Goal: Transaction & Acquisition: Purchase product/service

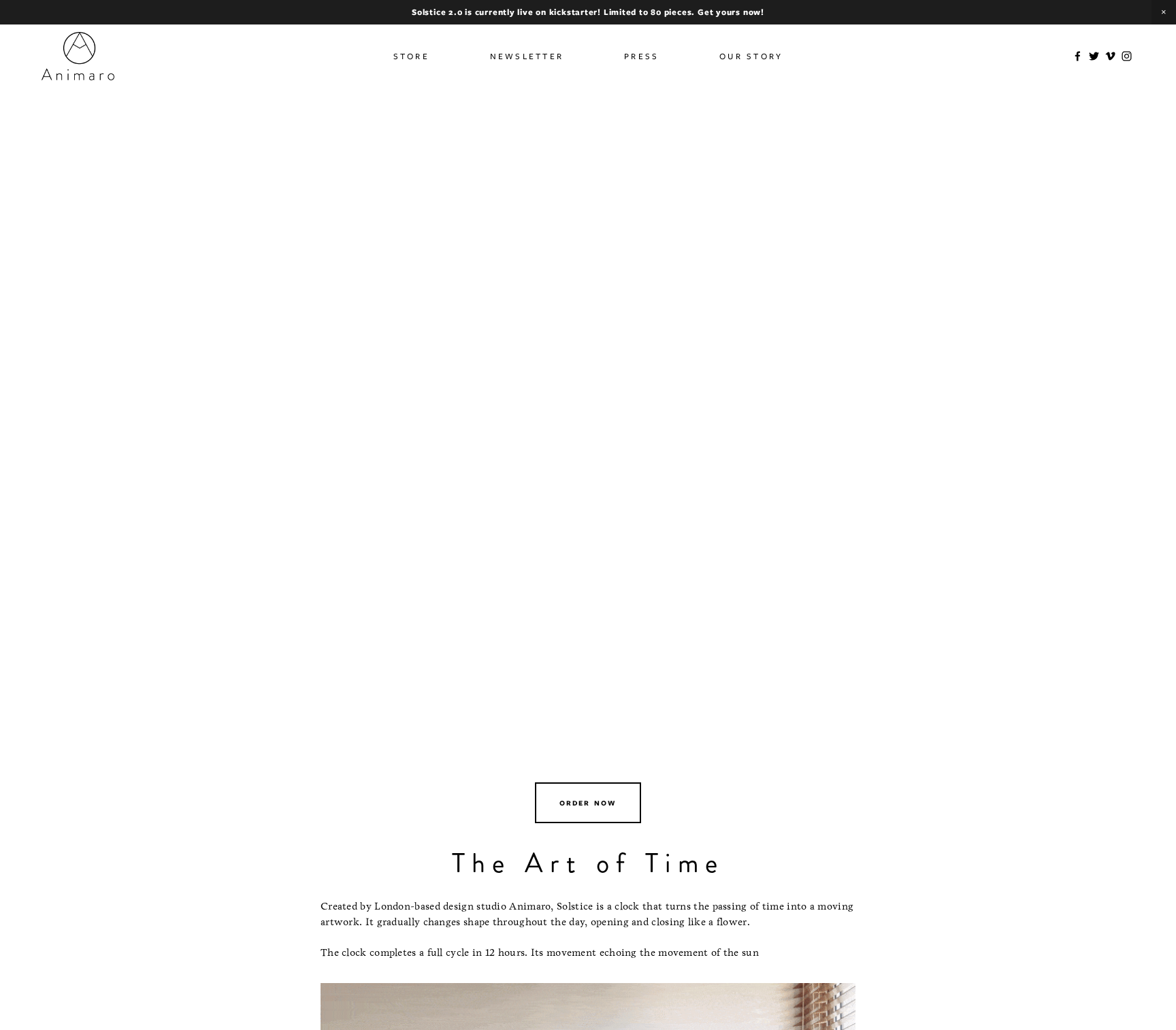
click at [414, 54] on link "Store" at bounding box center [411, 56] width 36 height 20
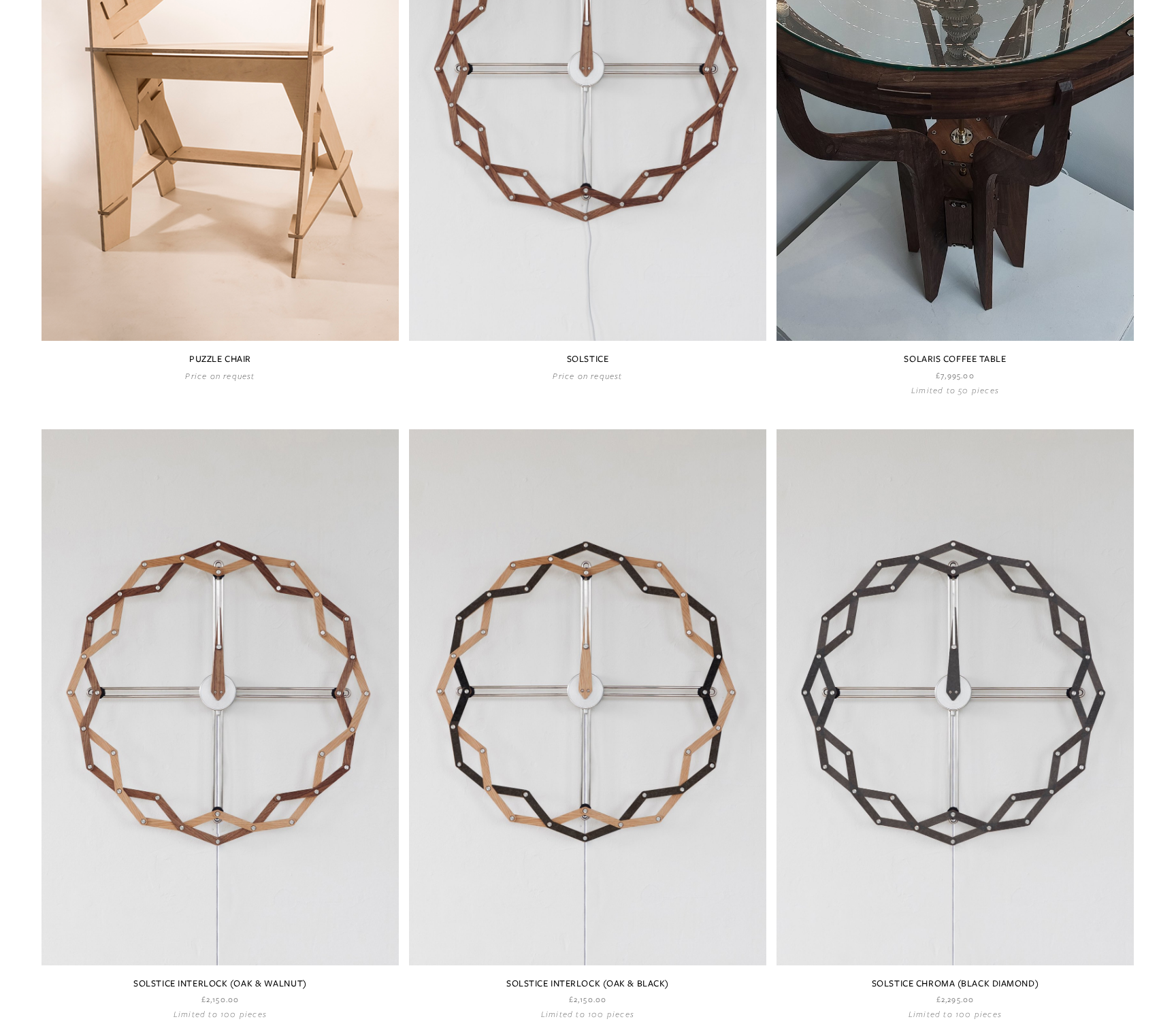
scroll to position [571, 0]
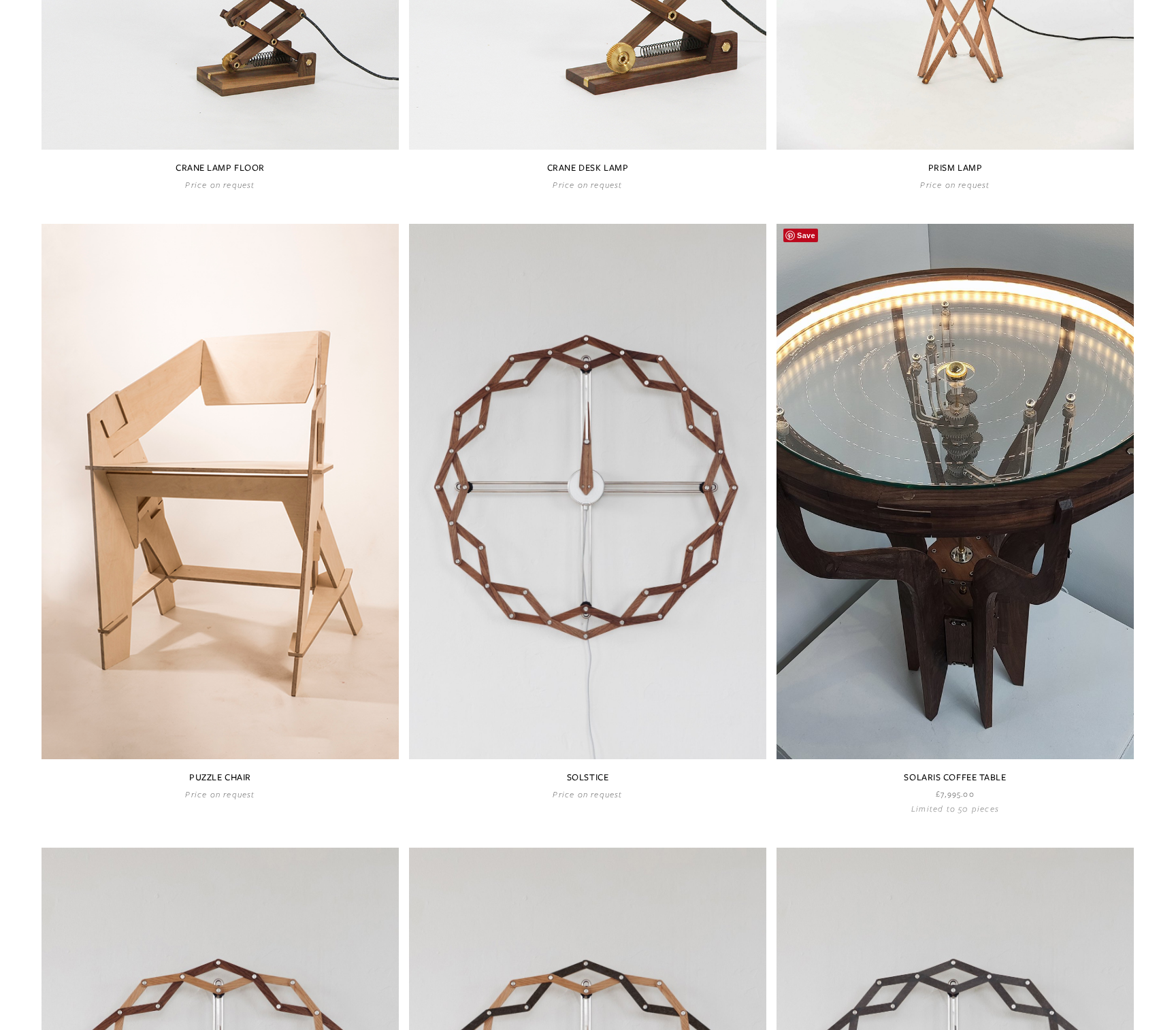
click at [954, 478] on link at bounding box center [955, 519] width 357 height 590
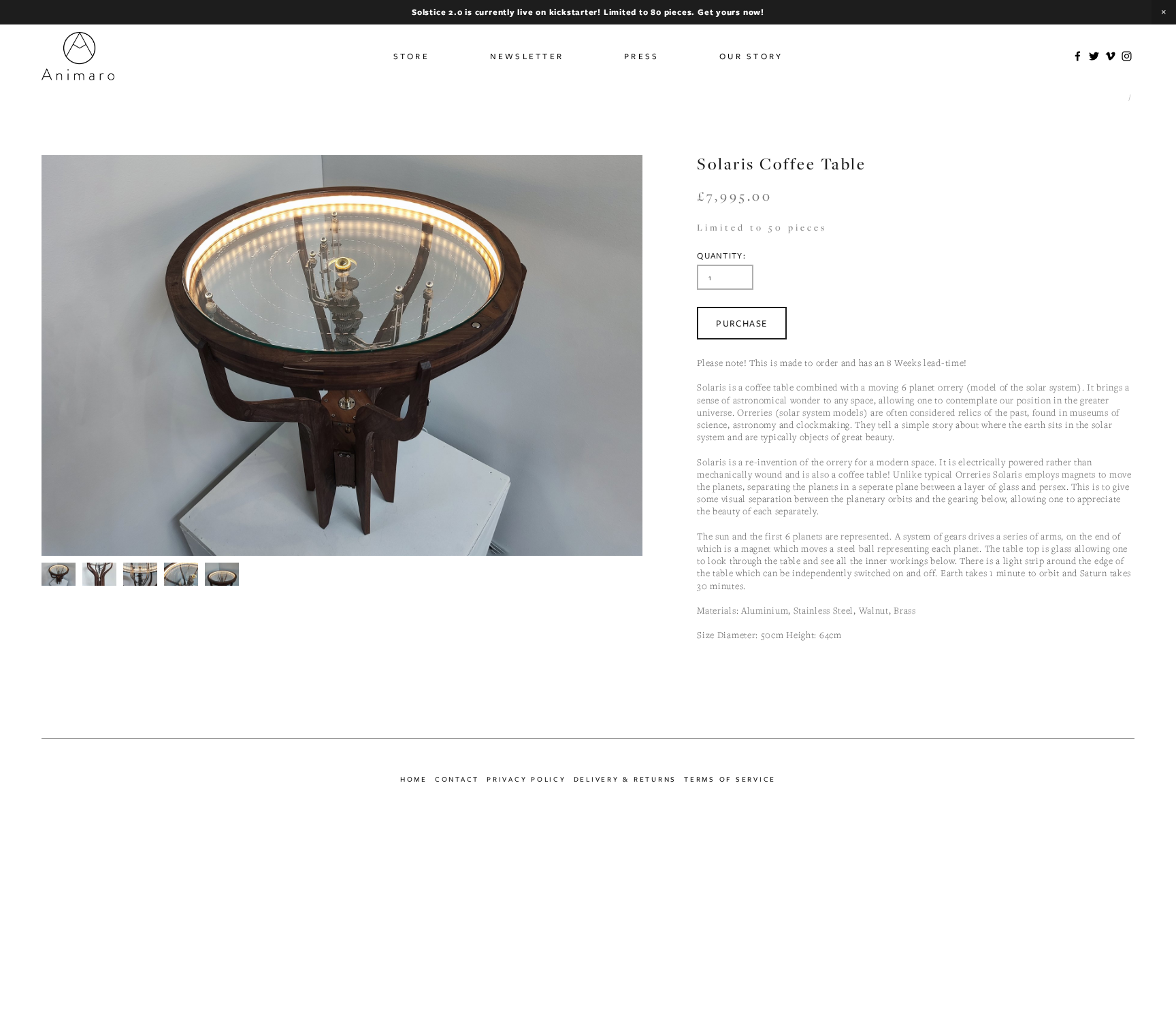
click at [71, 586] on section "Solaris Coffee Table Solaris Coffee Table £7,995.00 Please note! This is made t…" at bounding box center [588, 406] width 1093 height 503
click at [62, 577] on img at bounding box center [59, 574] width 34 height 23
click at [98, 574] on img at bounding box center [100, 574] width 34 height 46
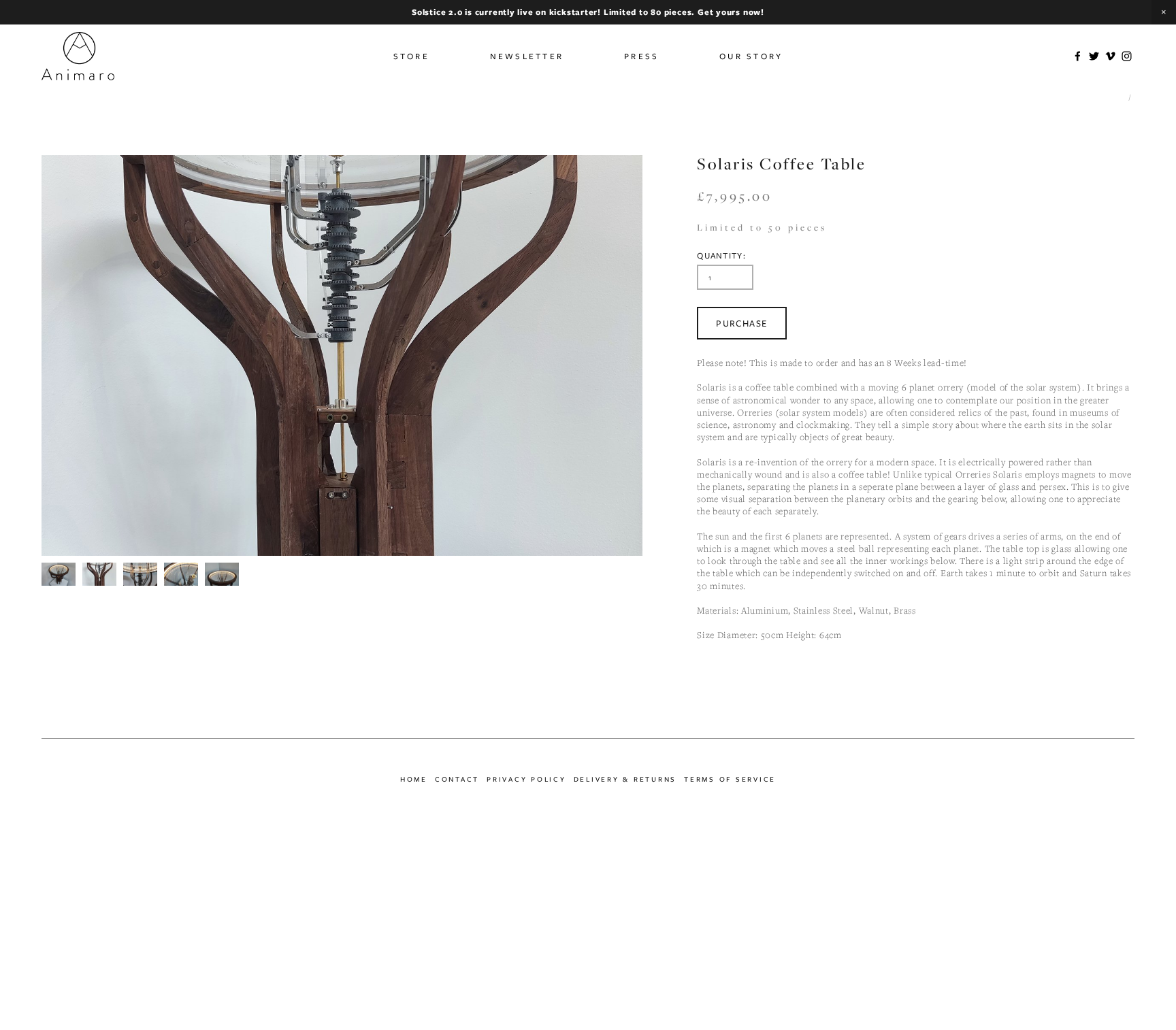
click at [133, 573] on img at bounding box center [140, 574] width 34 height 47
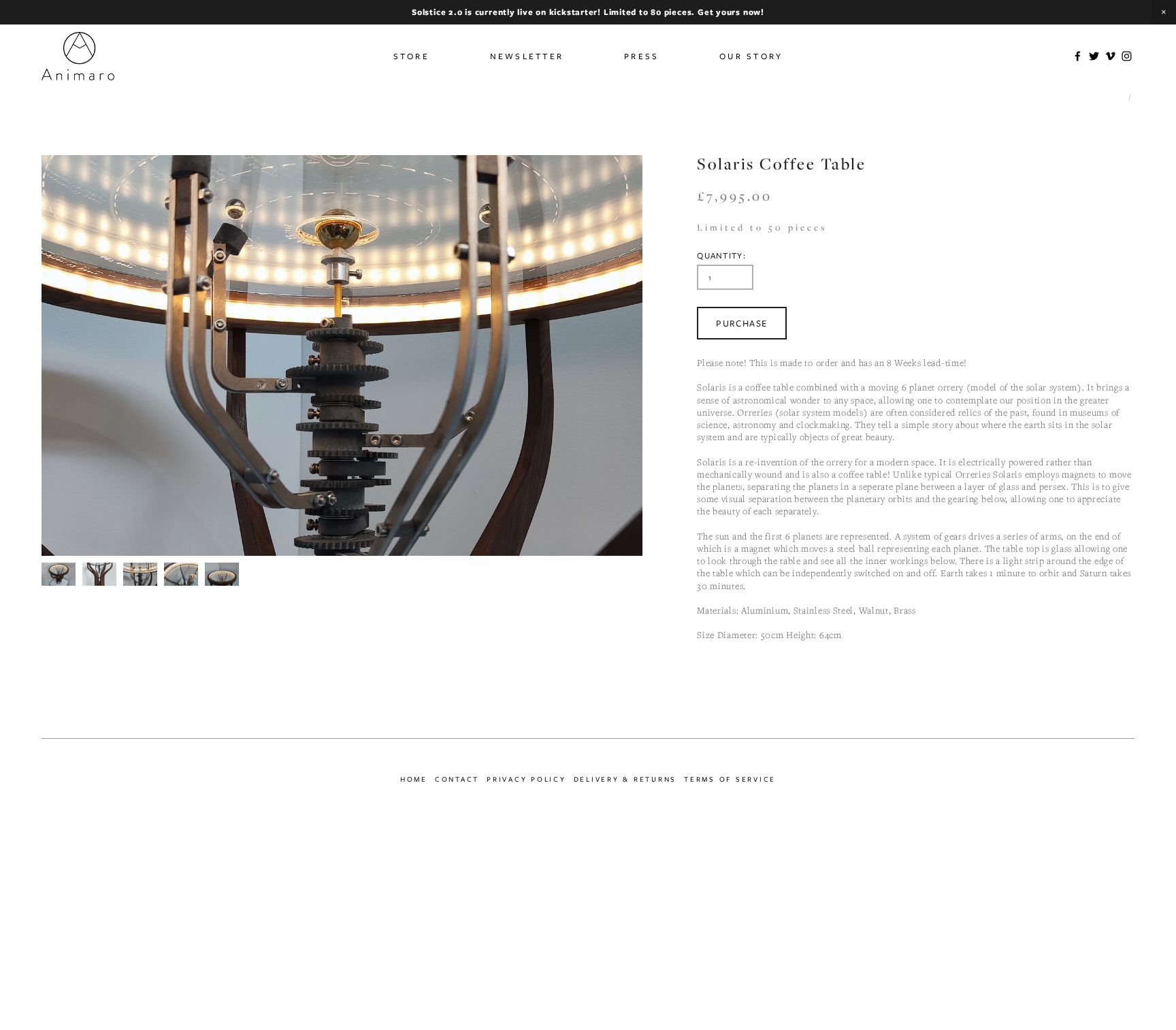
click at [176, 575] on img at bounding box center [181, 575] width 34 height 26
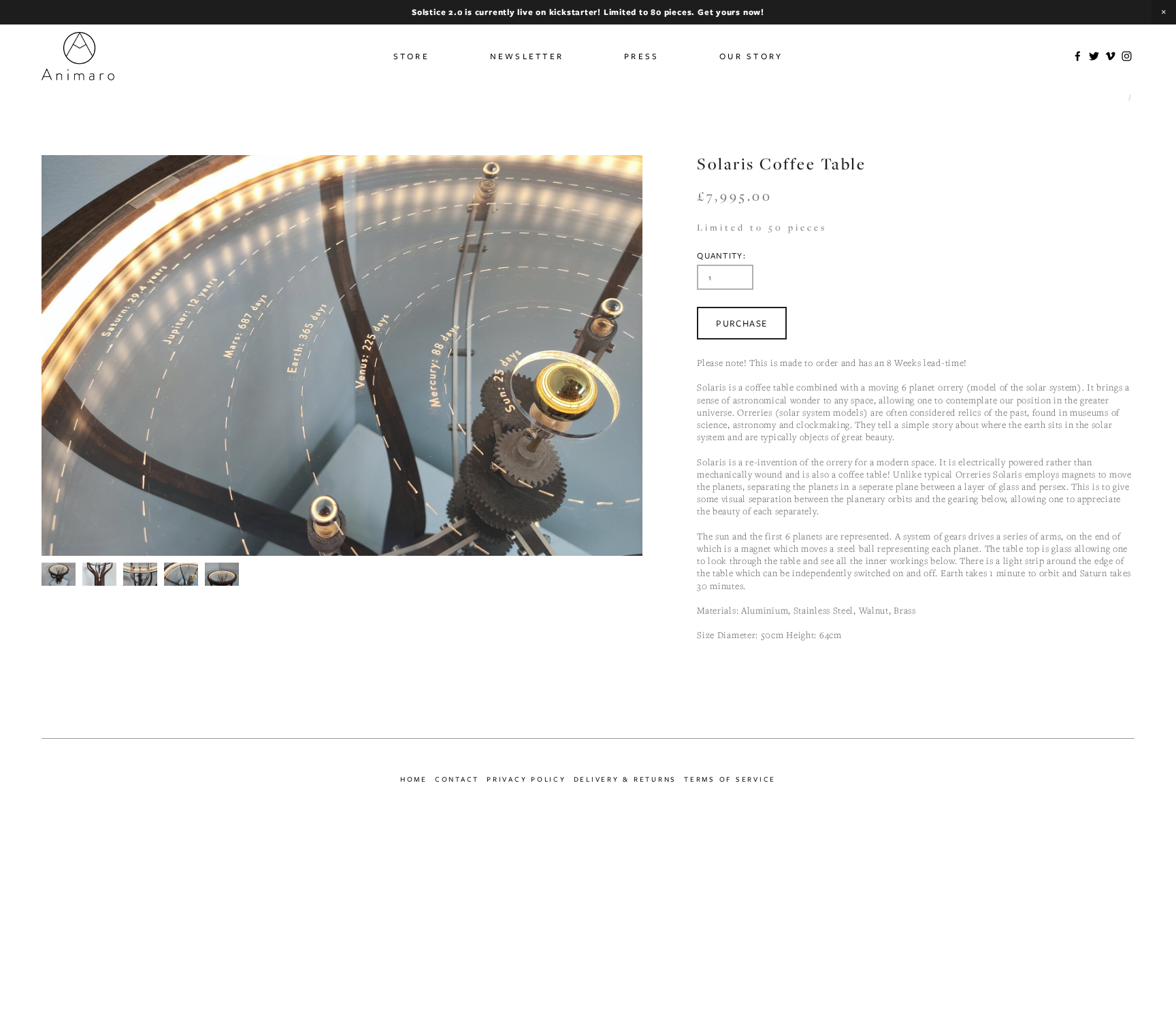
click at [218, 575] on img at bounding box center [222, 575] width 34 height 26
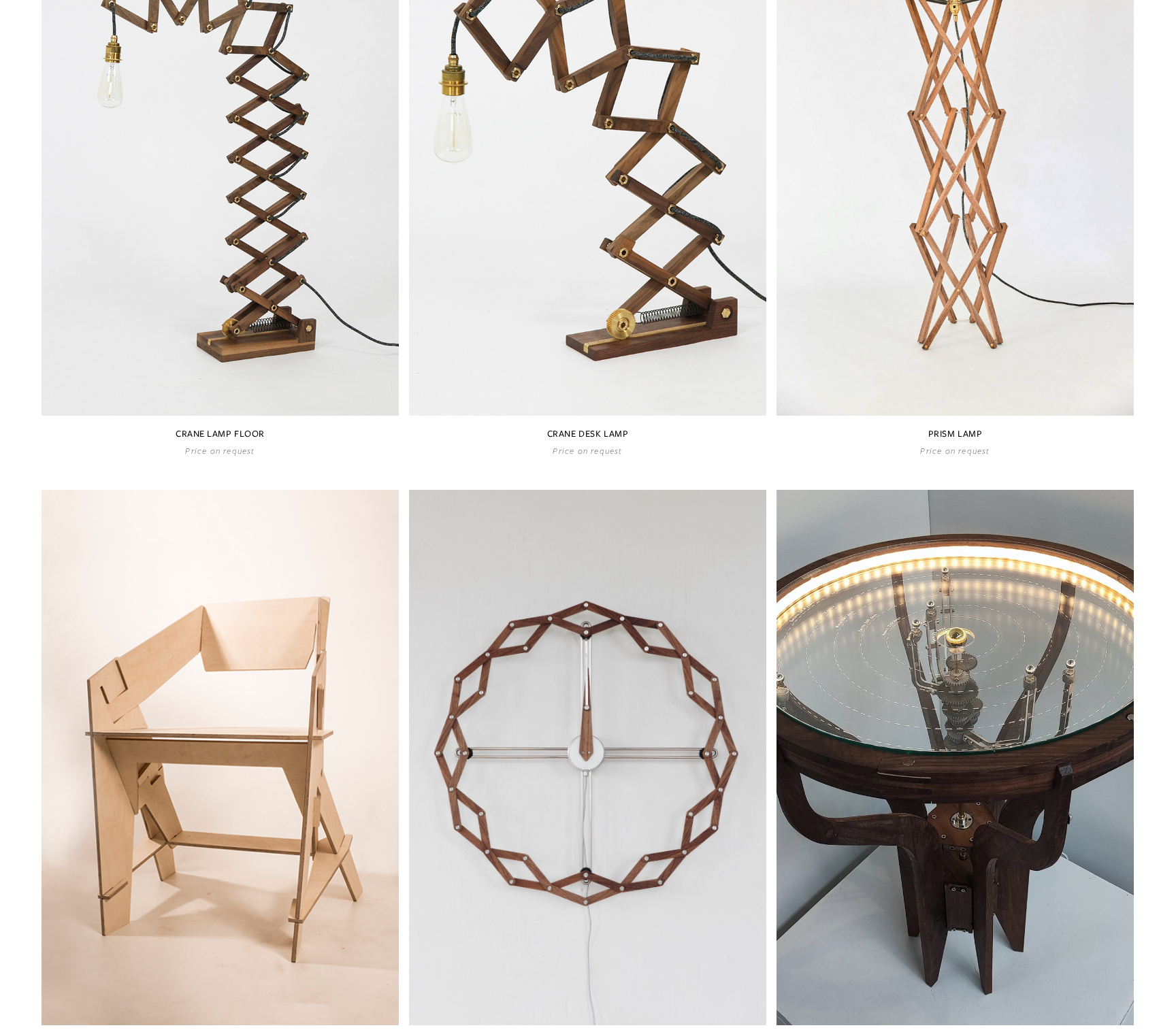
scroll to position [490, 0]
